Goal: Information Seeking & Learning: Find specific page/section

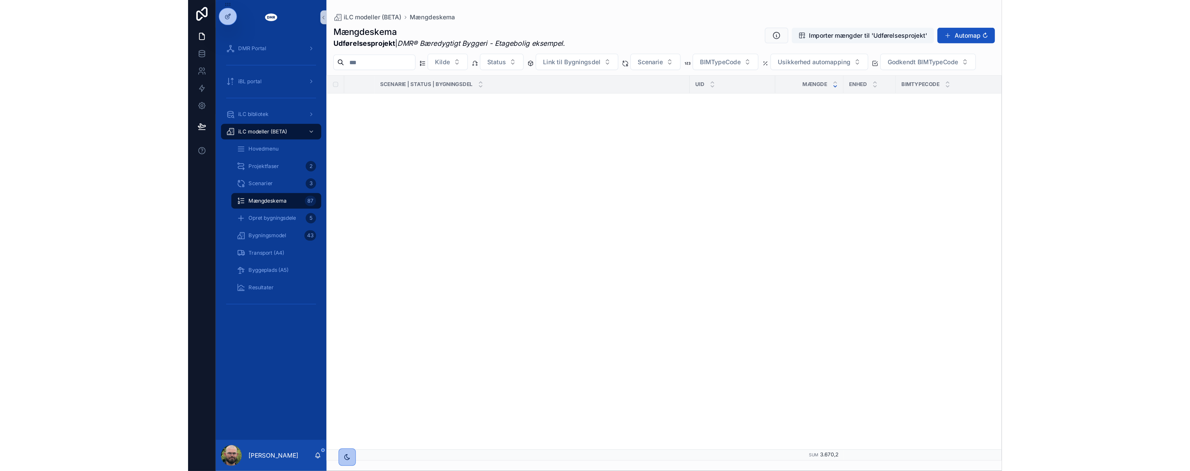
scroll to position [1838, 0]
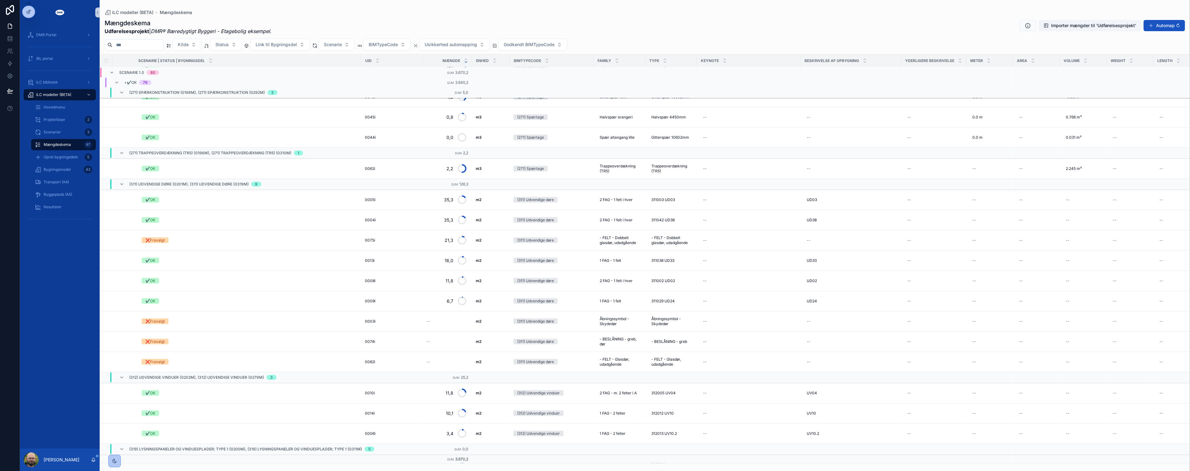
click at [54, 259] on div "DMR Portal iBL portal iLC bibliotek iLC modeller (BETA) Hovedmenu Projektfaser …" at bounding box center [60, 236] width 80 height 423
click at [54, 77] on div "iLC bibliotek" at bounding box center [59, 82] width 65 height 10
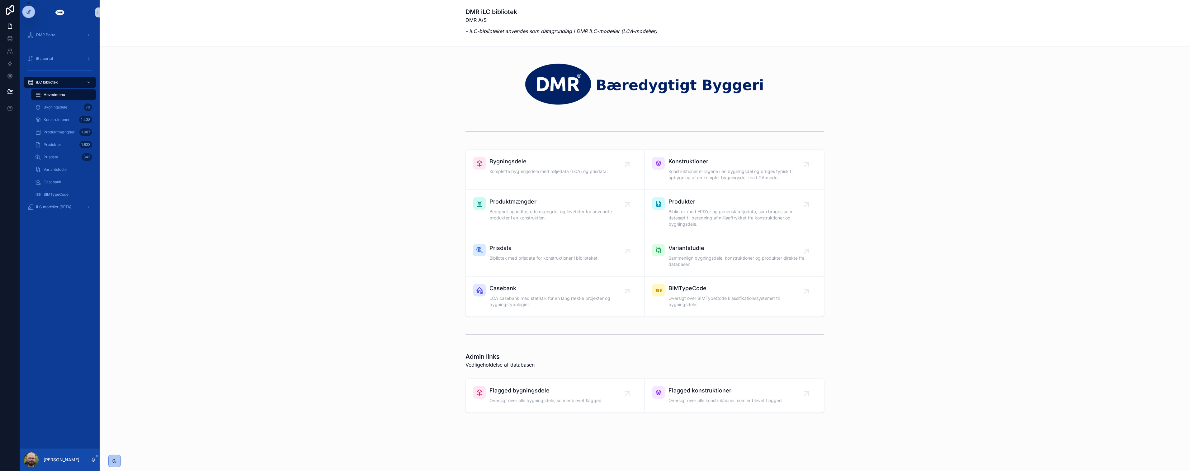
click at [64, 234] on div "DMR Portal iBL portal iLC bibliotek Hovedmenu Bygningsdele 70 Konstruktioner 1.…" at bounding box center [60, 236] width 80 height 423
click at [267, 185] on div "Bygningsdele Komplette bygningsdele med miljødata (LCA) og prisdata. Konstrukti…" at bounding box center [645, 233] width 1081 height 172
click at [49, 251] on div "DMR Portal iBL portal iLC bibliotek Hovedmenu Bygningsdele 71 Konstruktioner 1.…" at bounding box center [60, 236] width 80 height 423
click at [131, 230] on div "Bygningsdele Komplette bygningsdele med miljødata (LCA) og prisdata. Konstrukti…" at bounding box center [645, 233] width 1081 height 172
click at [66, 39] on div "DMR Portal" at bounding box center [59, 35] width 65 height 10
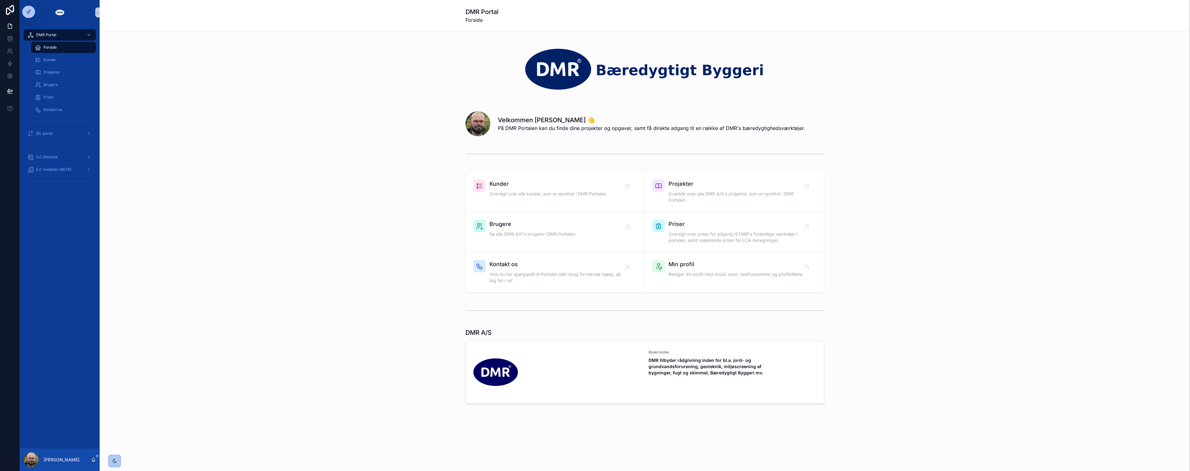
click at [121, 156] on div "scrollable content" at bounding box center [645, 154] width 1081 height 21
click at [68, 97] on div "Priser" at bounding box center [63, 97] width 57 height 10
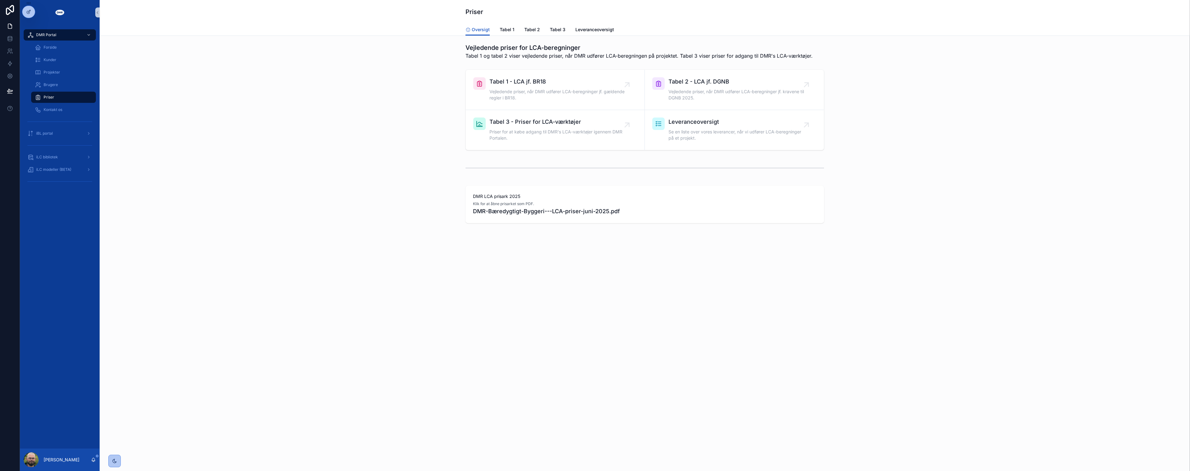
click at [253, 198] on div "DMR LCA prisark 2025 Klik for at åbne prisarket som PDF. DMR-Bæredygtigt-Bygger…" at bounding box center [645, 204] width 1081 height 42
click at [531, 139] on span "Priser for at købe adgang til DMR's LCA-værktøjer igennem DMR Portalen." at bounding box center [558, 135] width 138 height 12
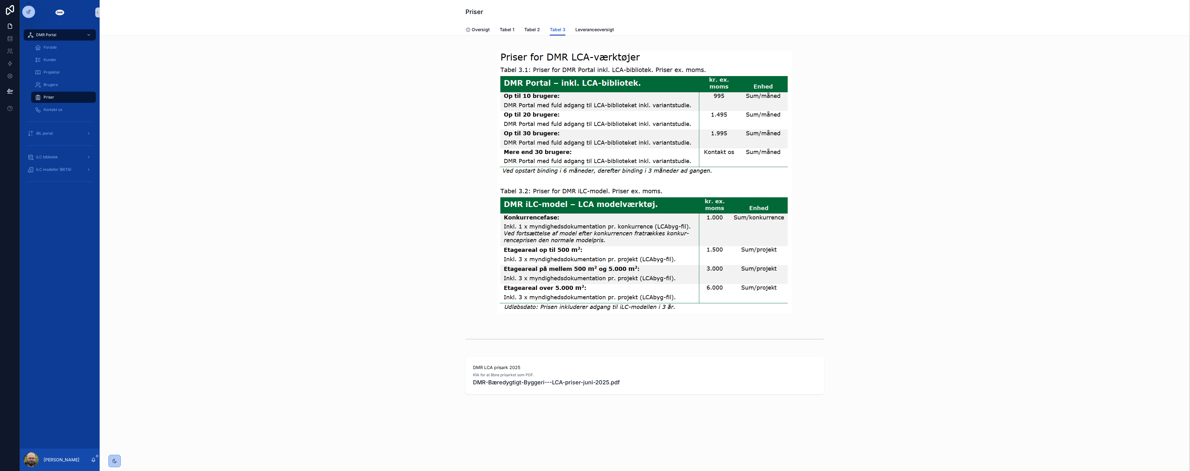
click at [401, 162] on div "scrollable content" at bounding box center [645, 182] width 1081 height 283
click at [586, 97] on img "scrollable content" at bounding box center [645, 182] width 294 height 263
click at [586, 106] on div "scrollable content" at bounding box center [645, 182] width 1081 height 283
click at [164, 338] on div "DMR LCA prisark 2025 Klik for at åbne prisarket som PDF. DMR-Bæredygtigt-Bygger…" at bounding box center [645, 375] width 1081 height 42
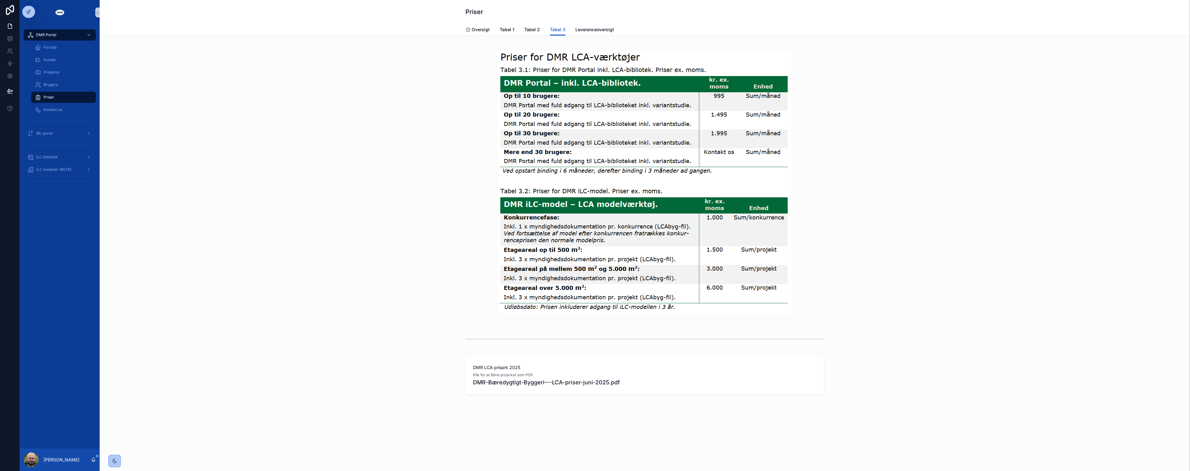
click at [163, 338] on div "DMR LCA prisark 2025 Klik for at åbne prisarket som PDF. DMR-Bæredygtigt-Bygger…" at bounding box center [645, 375] width 1081 height 42
click at [144, 338] on div "DMR LCA prisark 2025 Klik for at åbne prisarket som PDF. DMR-Bæredygtigt-Bygger…" at bounding box center [645, 375] width 1081 height 42
click at [198, 25] on div "Oversigt Tabel 1 Tabel 2 Tabel 3 Leveranceoversigt" at bounding box center [644, 30] width 1083 height 12
click at [198, 26] on div "Oversigt Tabel 1 Tabel 2 Tabel 3 Leveranceoversigt" at bounding box center [644, 30] width 1083 height 12
click at [201, 79] on div "scrollable content" at bounding box center [645, 182] width 1081 height 283
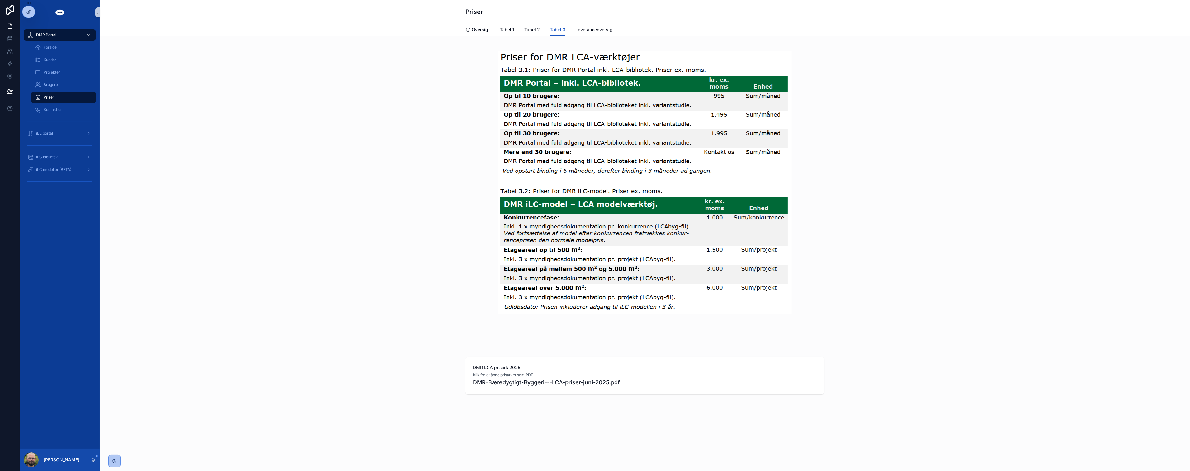
click at [184, 190] on div "scrollable content" at bounding box center [645, 182] width 1081 height 283
click at [586, 99] on div "scrollable content" at bounding box center [645, 182] width 1081 height 283
click at [73, 159] on div "iLC bibliotek" at bounding box center [59, 157] width 65 height 10
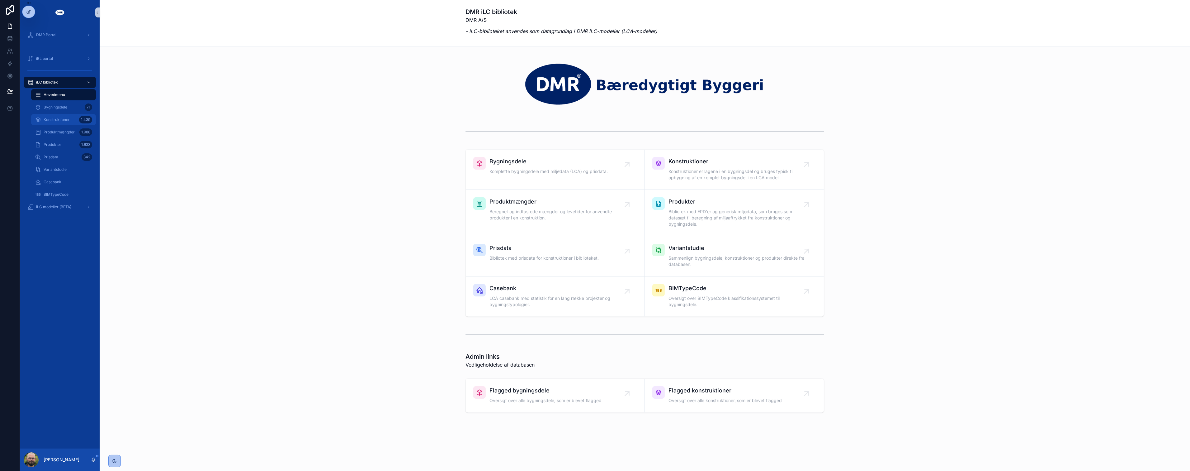
click at [64, 119] on span "Konstruktioner" at bounding box center [57, 119] width 26 height 5
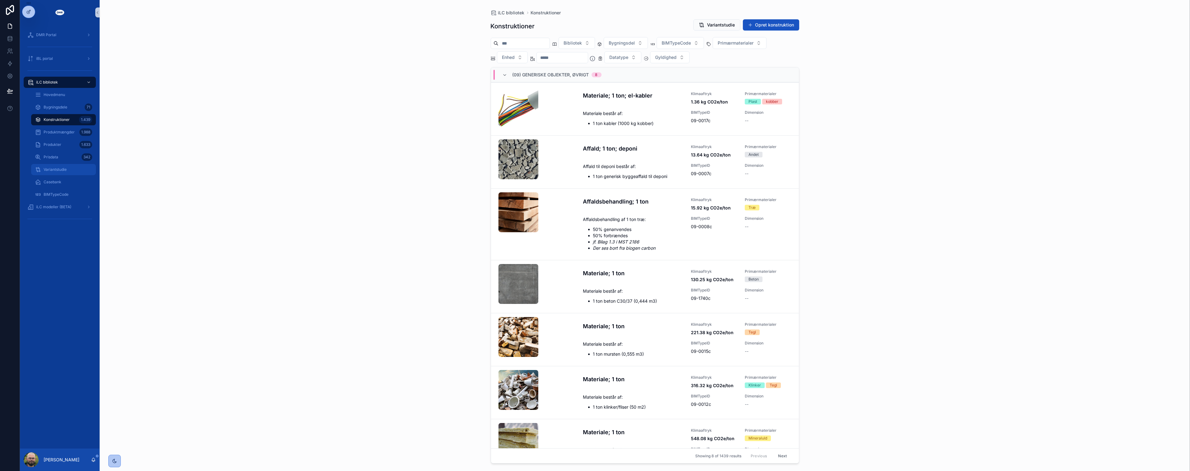
click at [65, 171] on span "Variantstudie" at bounding box center [55, 169] width 23 height 5
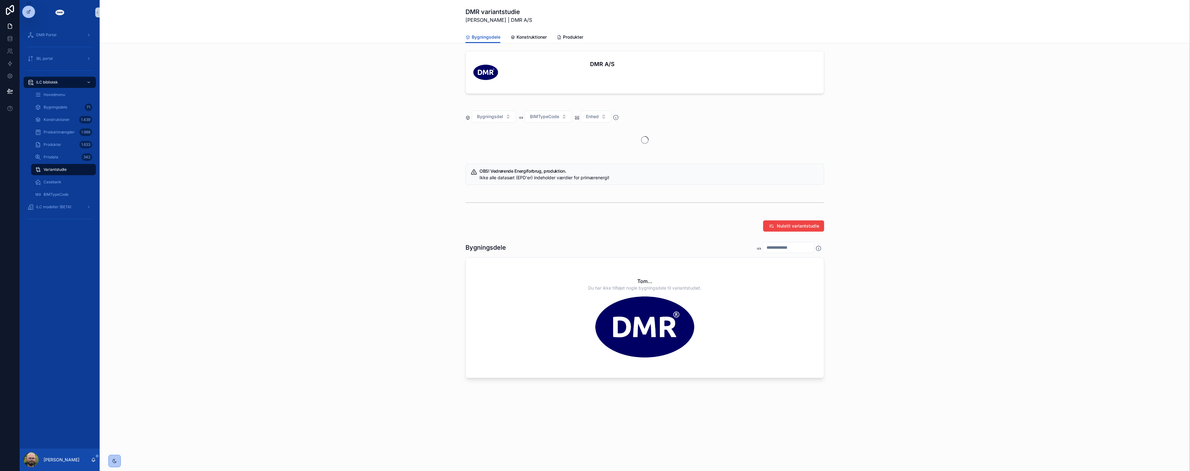
click at [333, 256] on div "Bygningsdele Tom... Du har ikke tilføjet nogle bygningsdele til variantstudiet." at bounding box center [645, 309] width 1081 height 141
